Goal: Information Seeking & Learning: Learn about a topic

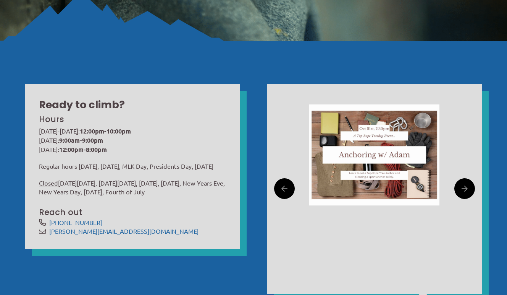
scroll to position [259, 0]
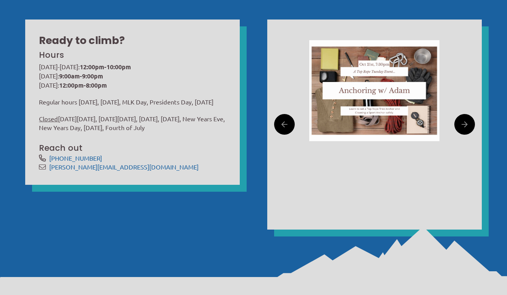
drag, startPoint x: 106, startPoint y: 89, endPoint x: 201, endPoint y: 137, distance: 106.8
click at [201, 132] on div "Monday-Friday: 12:00pm-10:00pm Saturday: 9:00am-9:00pm Sunday: 12:00pm-8:00pm R…" at bounding box center [132, 97] width 187 height 70
click at [201, 131] on p "Closed Thanksgiving Day, Black Friday, Christmas Eve, Christmas Day, New Years …" at bounding box center [132, 122] width 187 height 17
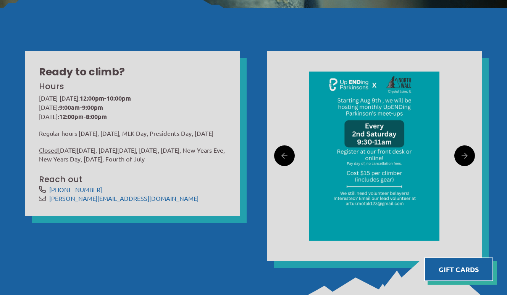
scroll to position [0, 0]
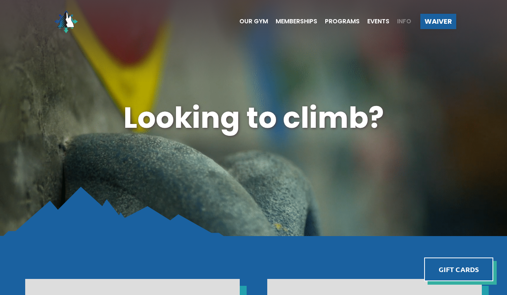
click at [403, 19] on span "Info" at bounding box center [404, 21] width 14 height 6
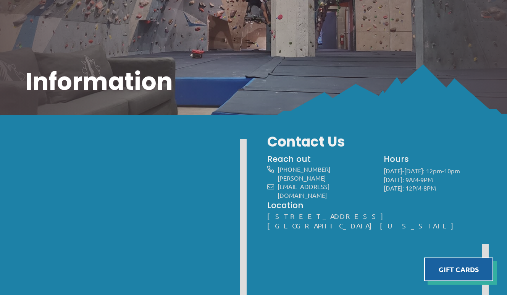
scroll to position [114, 0]
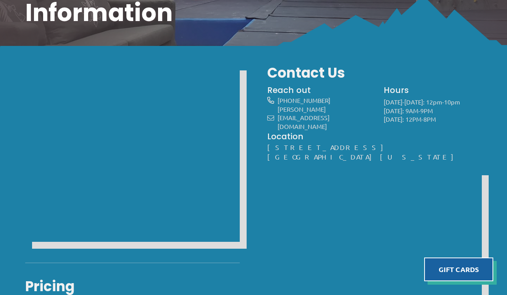
click at [164, 263] on div "Pricing Day Passes $17 Adults $13 Kids (12 and under) $15 Discount *Discounts f…" at bounding box center [132, 262] width 215 height 398
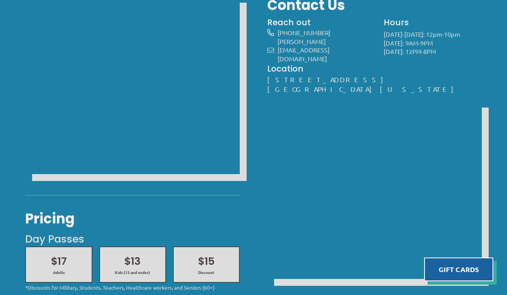
scroll to position [0, 0]
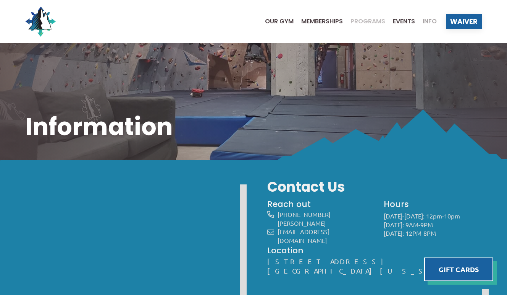
click at [370, 21] on span "Programs" at bounding box center [368, 21] width 35 height 6
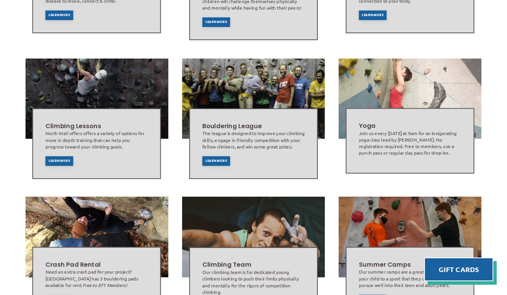
scroll to position [403, 0]
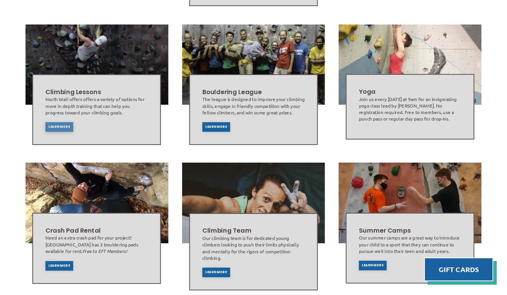
click at [59, 125] on span "Learn More" at bounding box center [59, 126] width 21 height 3
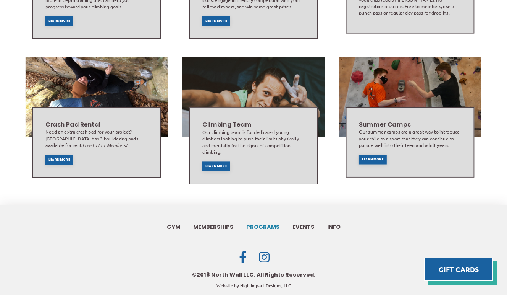
scroll to position [512, 0]
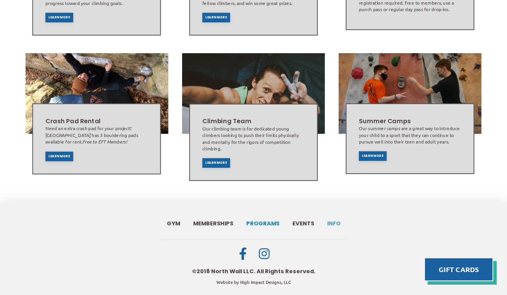
click at [340, 220] on span "Info" at bounding box center [333, 223] width 13 height 6
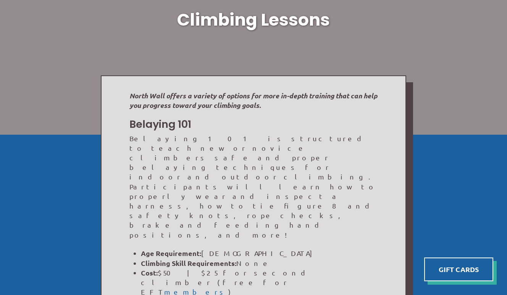
scroll to position [136, 0]
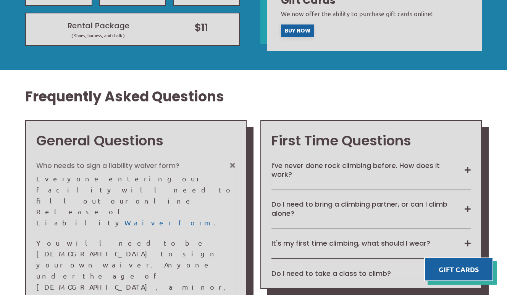
scroll to position [591, 0]
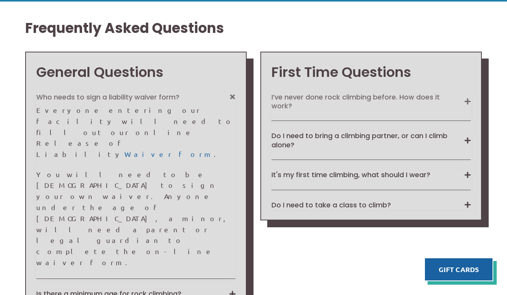
click at [324, 95] on button "I’ve never done rock climbing before. How does it work?" at bounding box center [371, 101] width 199 height 18
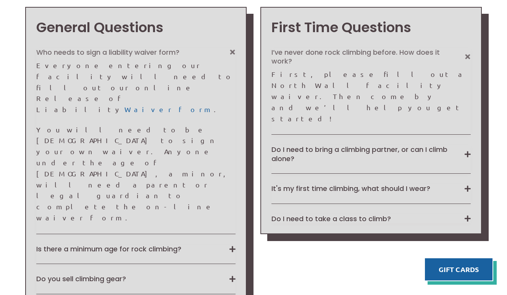
scroll to position [686, 0]
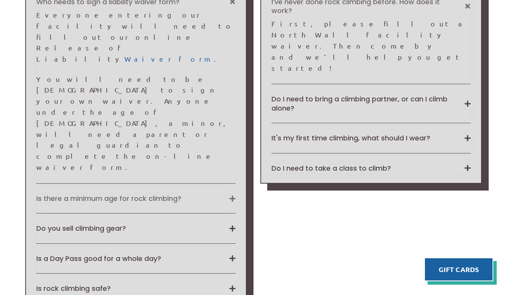
click at [190, 194] on button "Is there a minimum age for rock climbing?" at bounding box center [135, 198] width 199 height 9
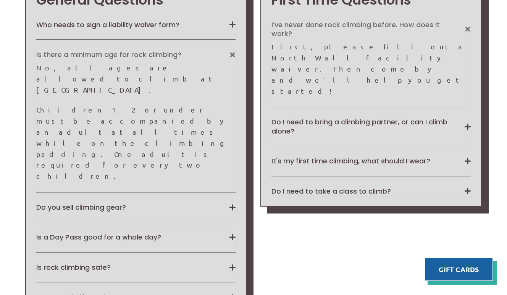
scroll to position [651, 0]
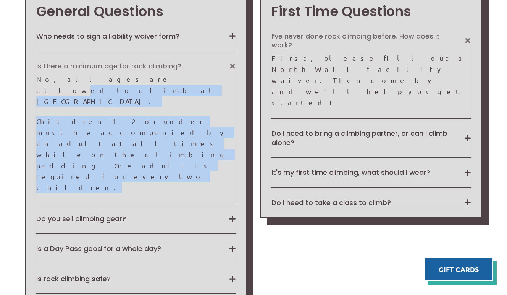
drag, startPoint x: 99, startPoint y: 75, endPoint x: 106, endPoint y: 118, distance: 43.7
click at [106, 118] on div "No, all ages are allowed to climb at [GEOGRAPHIC_DATA]. Children 12 or under mu…" at bounding box center [135, 133] width 199 height 119
click at [106, 118] on p "Children 12 or under must be accompanied by an adult at all times while on the …" at bounding box center [135, 154] width 199 height 77
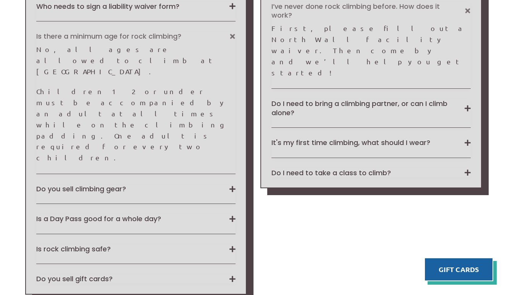
scroll to position [731, 0]
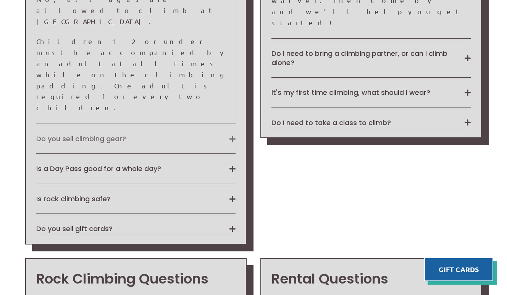
click at [147, 134] on button "Do you sell climbing gear?" at bounding box center [135, 138] width 199 height 9
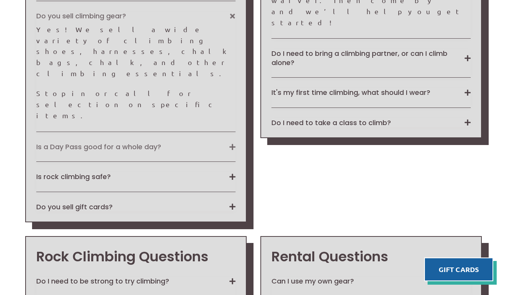
click at [173, 142] on button "Is a Day Pass good for a whole day?" at bounding box center [135, 146] width 199 height 9
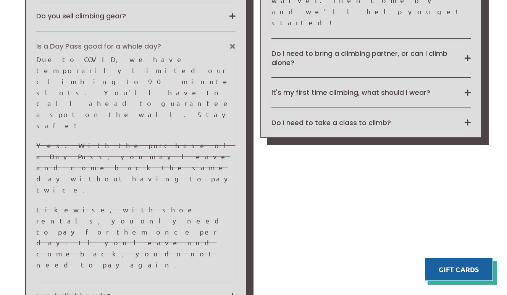
scroll to position [749, 0]
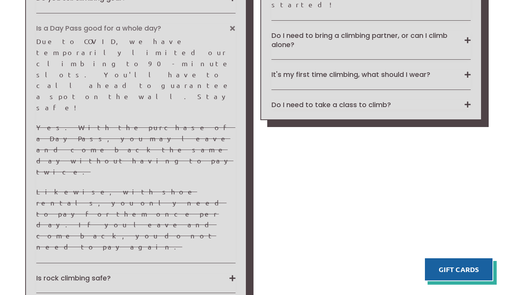
drag, startPoint x: 133, startPoint y: 38, endPoint x: 133, endPoint y: 119, distance: 81.4
click at [133, 119] on div "Is a Day Pass good for a whole day? Due to COVID, we have temporarily limited o…" at bounding box center [135, 143] width 199 height 239
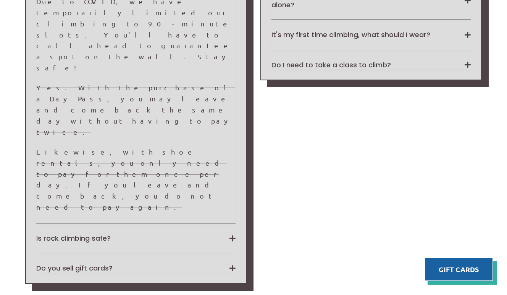
scroll to position [798, 0]
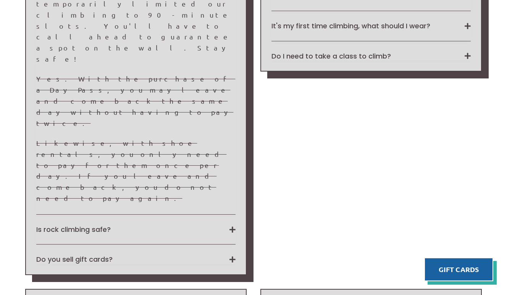
click at [140, 225] on div "Is rock climbing safe? Rock climbing is inherently dangerous. Please follow all…" at bounding box center [135, 234] width 199 height 19
click at [143, 105] on div "Who needs to sign a liability waiver form? Everyone entering our facility will …" at bounding box center [135, 74] width 199 height 378
click at [145, 225] on button "Is rock climbing safe?" at bounding box center [135, 229] width 199 height 9
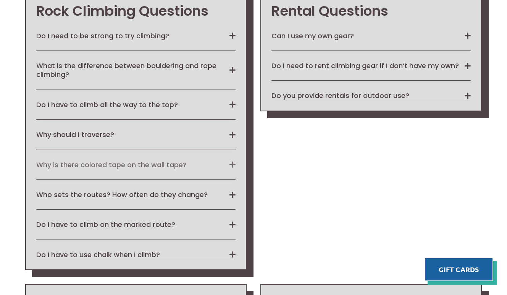
scroll to position [932, 0]
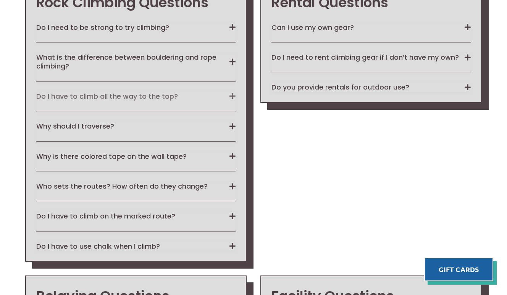
click at [165, 92] on button "Do I have to climb all the way to the top?" at bounding box center [135, 96] width 199 height 9
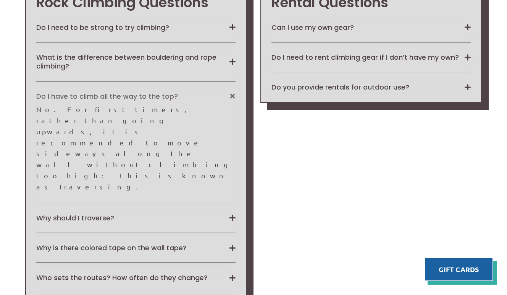
click at [165, 92] on button "Do I have to climb all the way to the top?" at bounding box center [135, 96] width 199 height 9
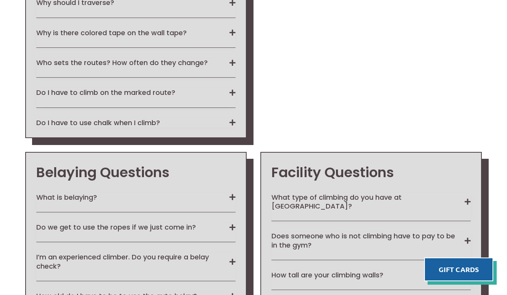
scroll to position [1117, 0]
